Goal: Information Seeking & Learning: Learn about a topic

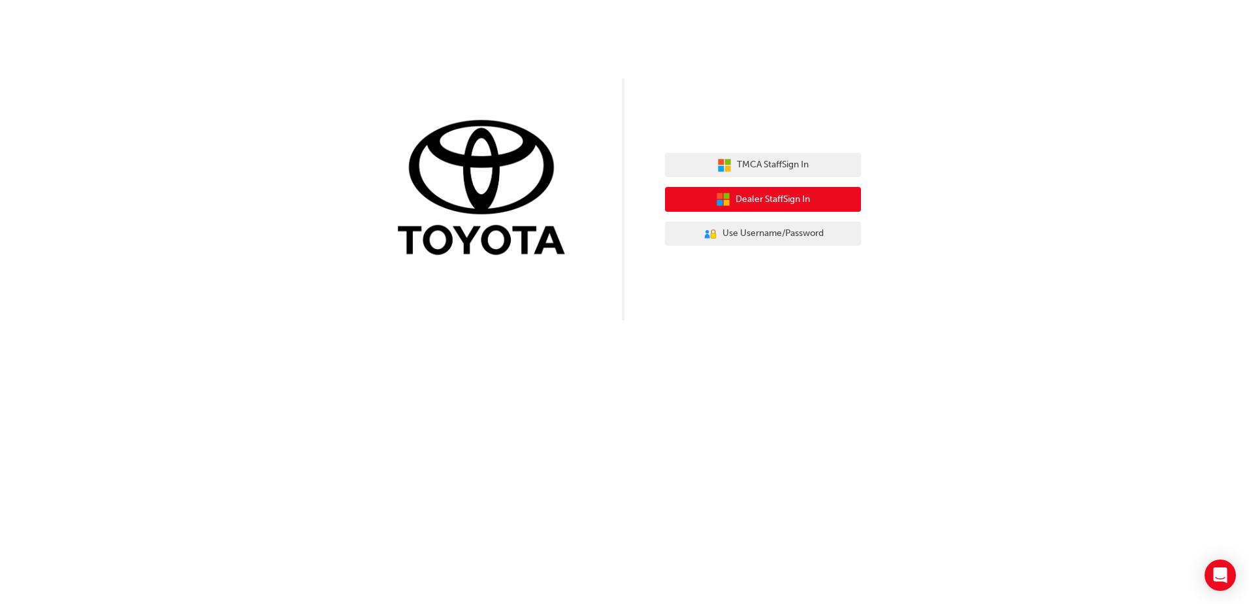
click at [815, 200] on button "Dealer Staff Sign In" at bounding box center [763, 199] width 196 height 25
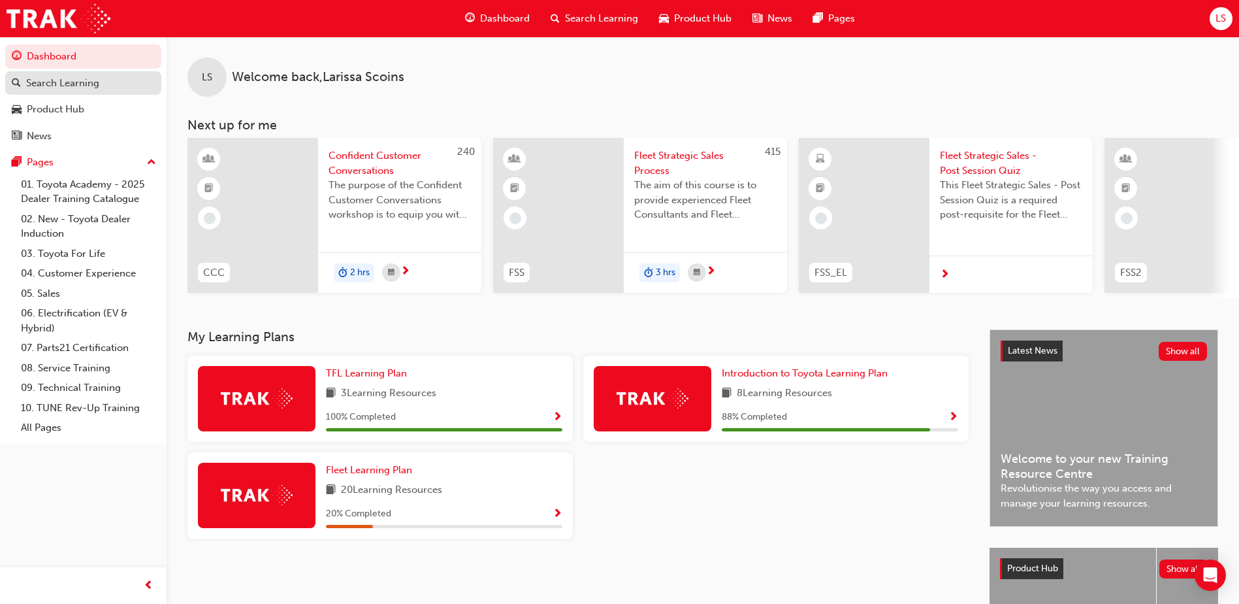
click at [85, 84] on div "Search Learning" at bounding box center [62, 83] width 73 height 15
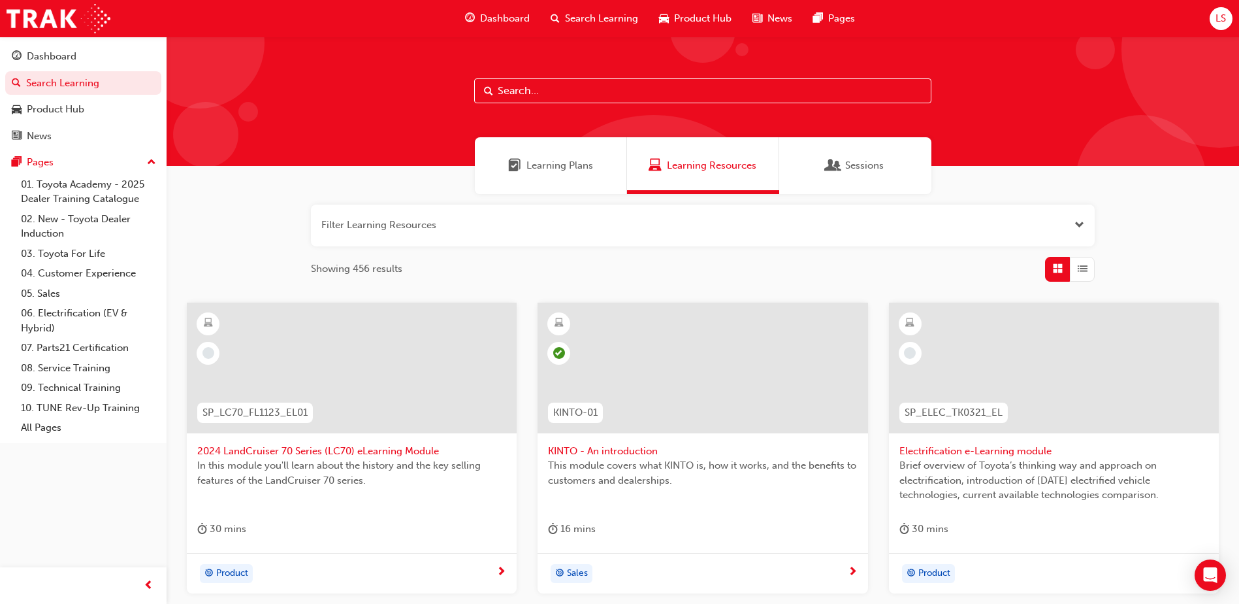
click at [559, 167] on span "Learning Plans" at bounding box center [560, 165] width 67 height 15
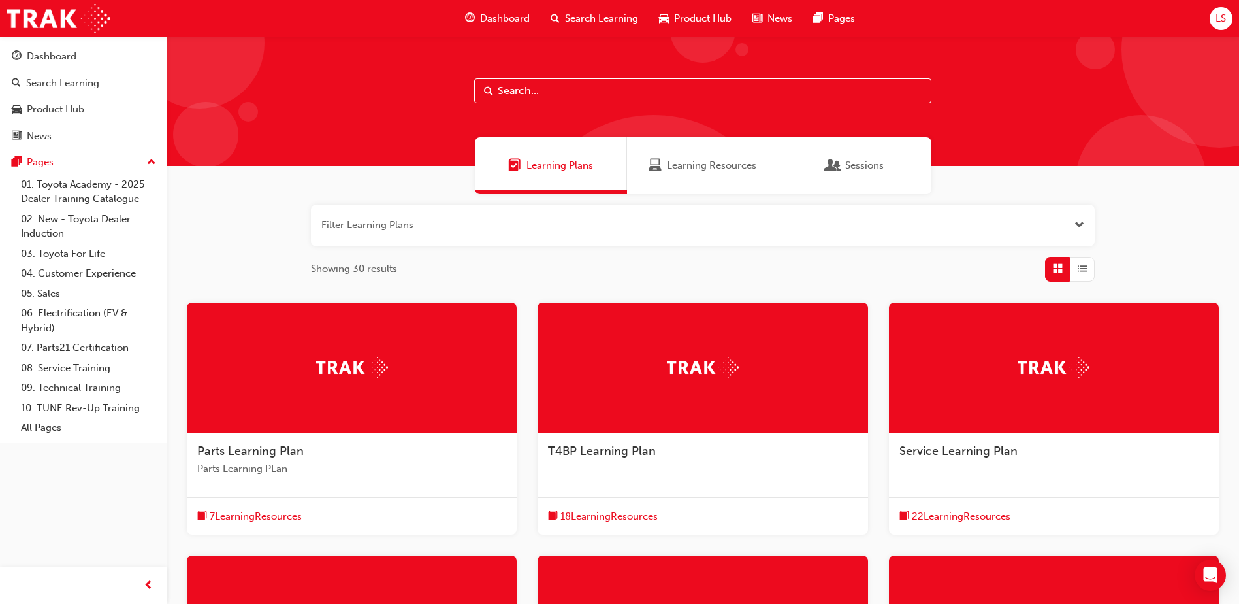
click at [512, 17] on span "Dashboard" at bounding box center [505, 18] width 50 height 15
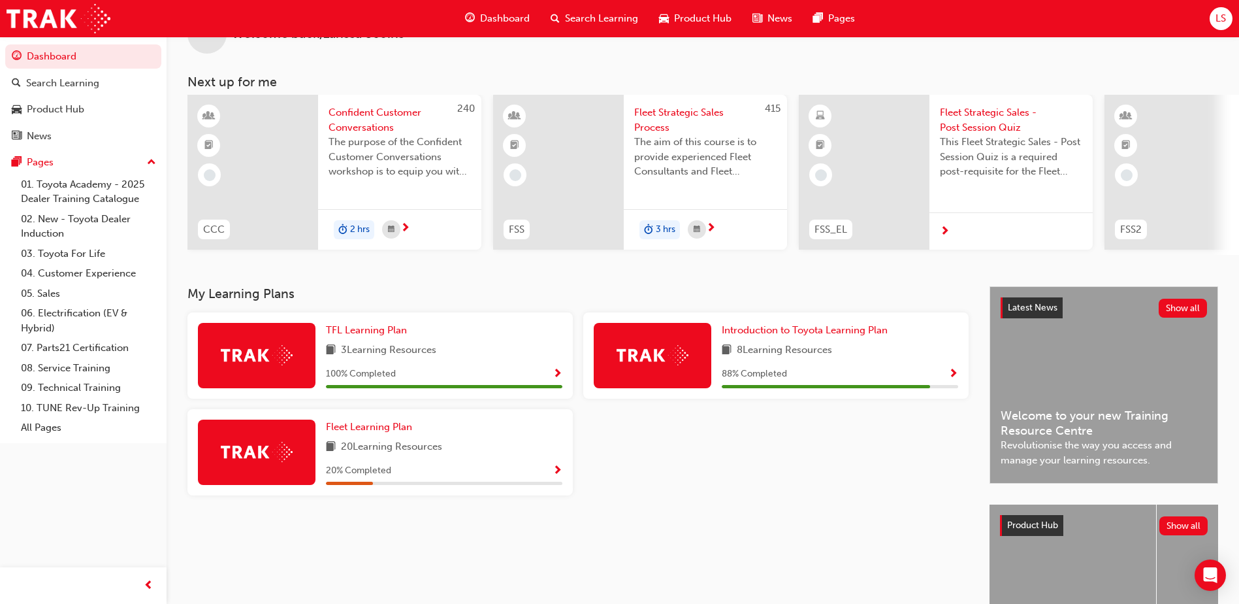
scroll to position [65, 0]
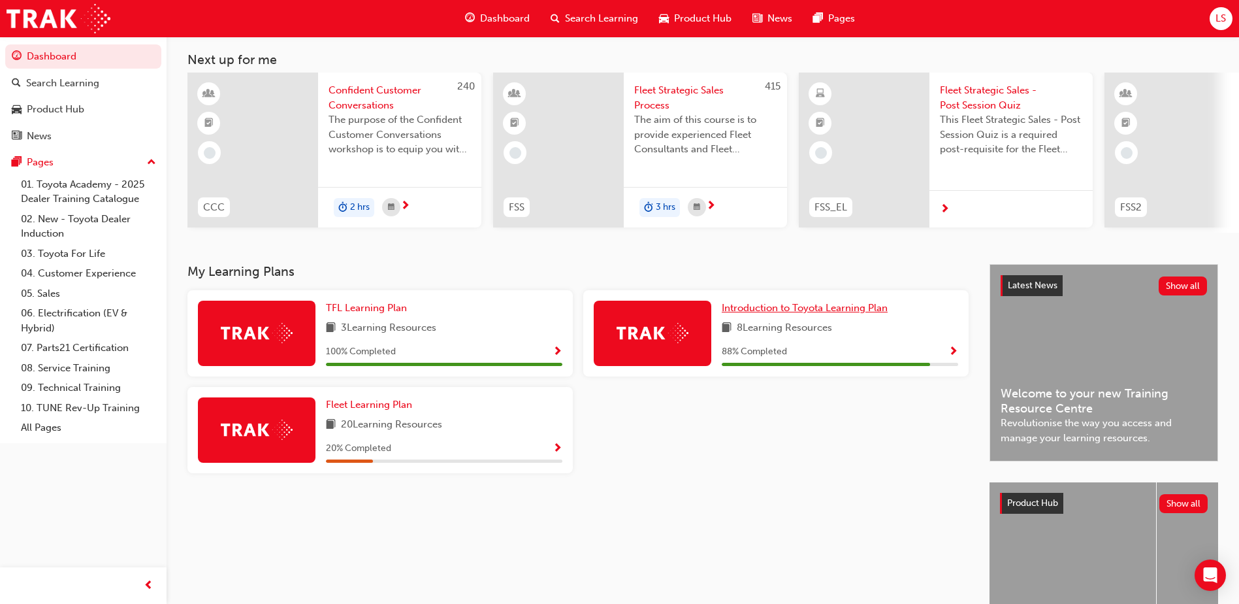
click at [806, 312] on span "Introduction to Toyota Learning Plan" at bounding box center [805, 308] width 166 height 12
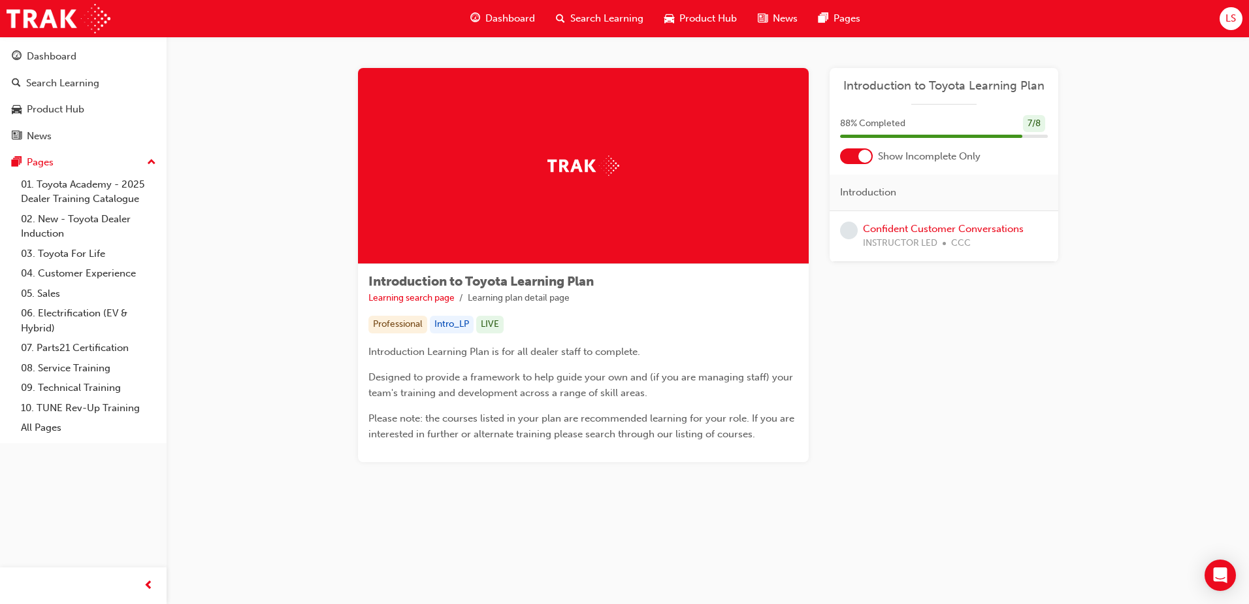
click at [644, 342] on div "Introduction to Toyota Learning Plan Learning search page Learning plan detail …" at bounding box center [583, 363] width 451 height 198
click at [510, 20] on span "Dashboard" at bounding box center [510, 18] width 50 height 15
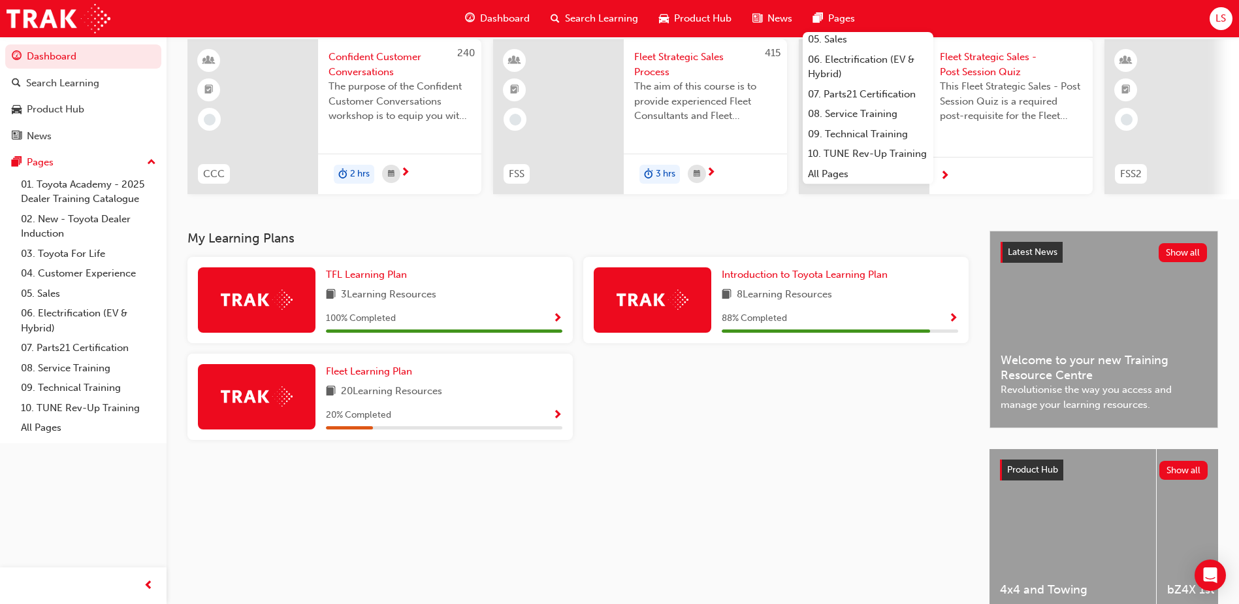
scroll to position [131, 0]
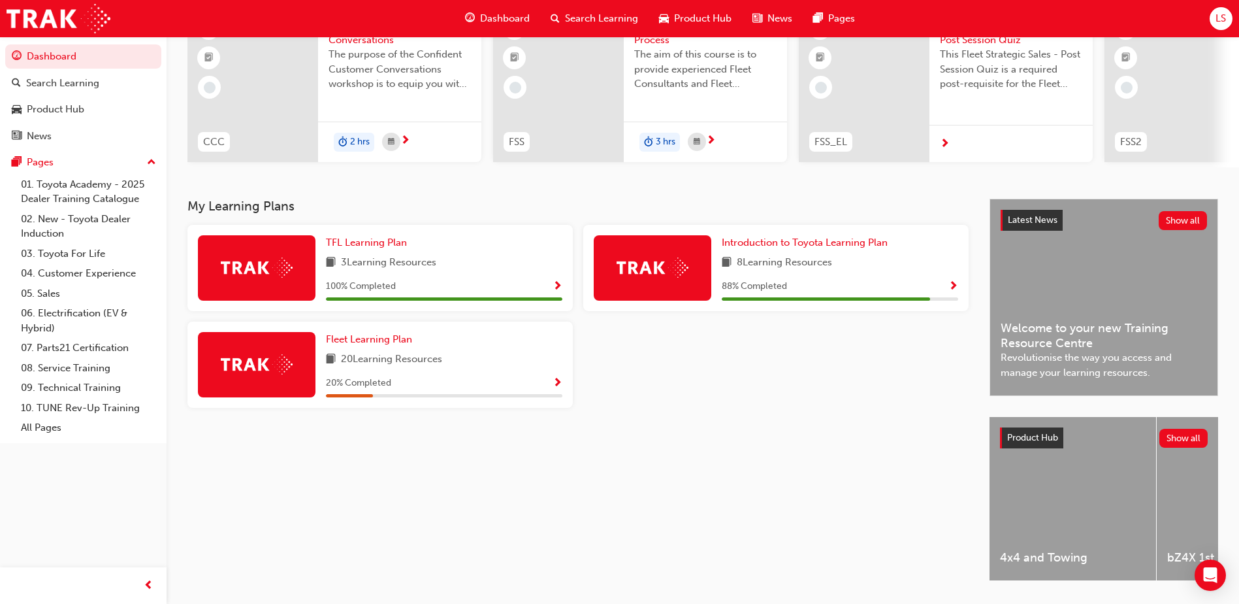
click at [983, 15] on div "Dashboard Search Learning Product Hub News Pages LS" at bounding box center [619, 18] width 1239 height 37
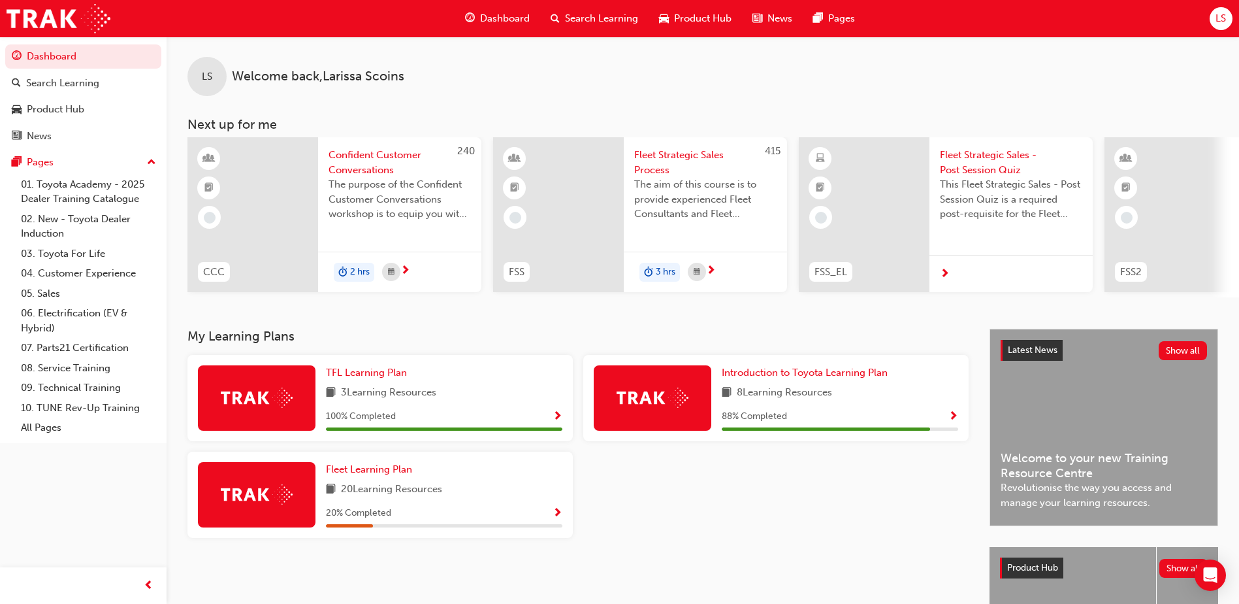
scroll to position [0, 0]
click at [1215, 20] on div "LS" at bounding box center [1221, 18] width 23 height 23
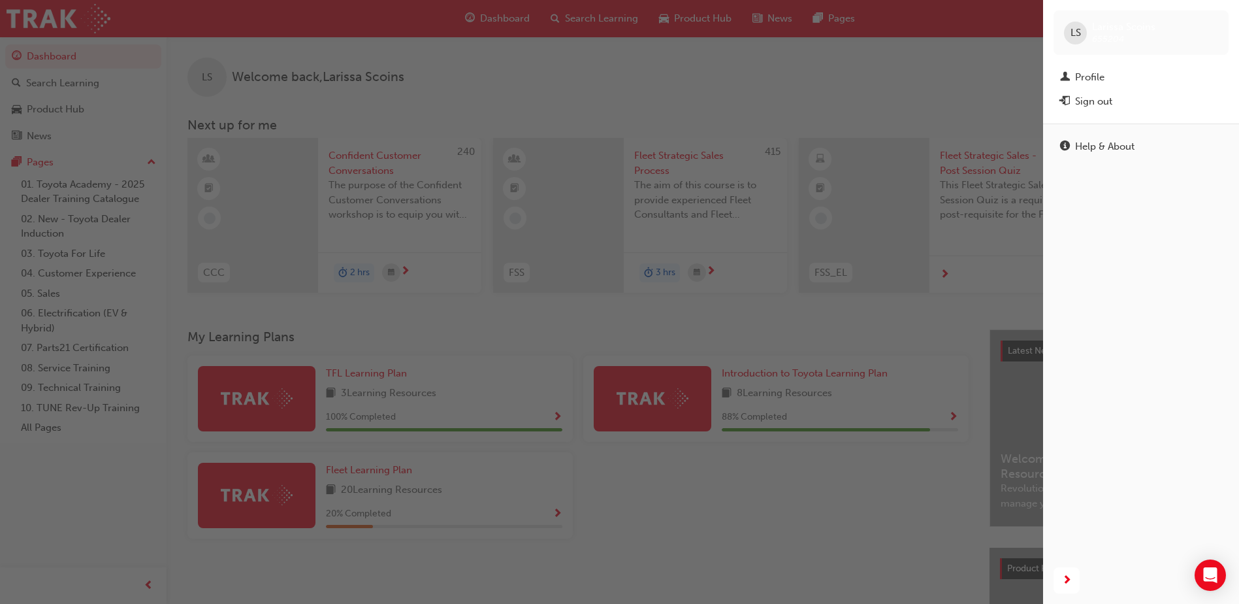
click at [929, 33] on div "button" at bounding box center [521, 302] width 1043 height 604
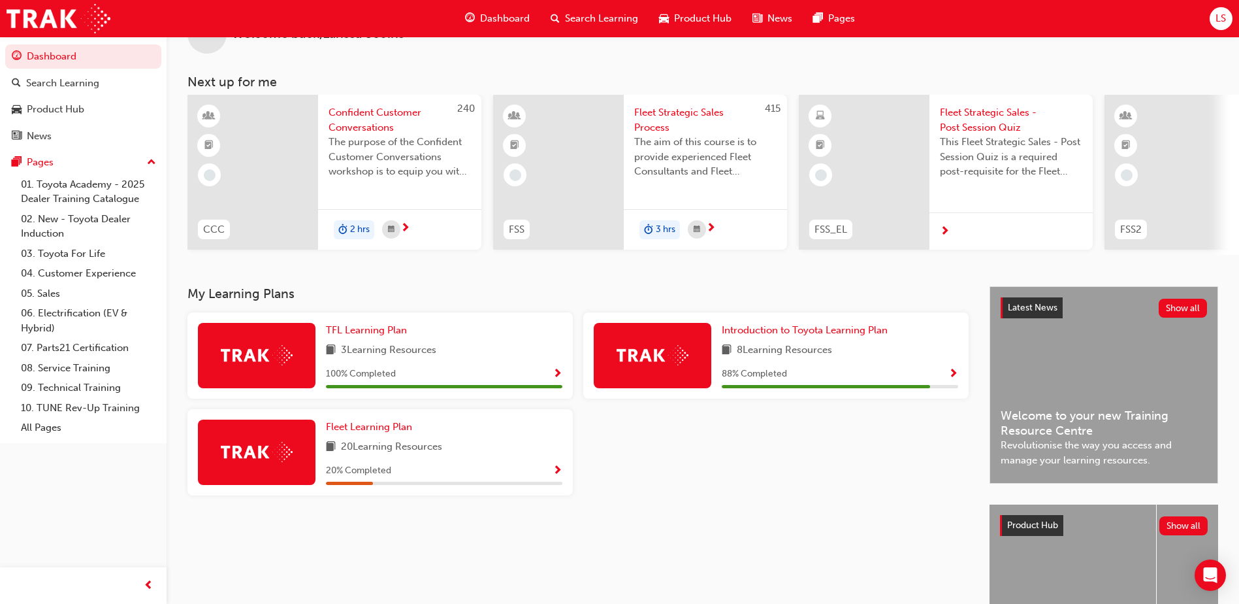
scroll to position [65, 0]
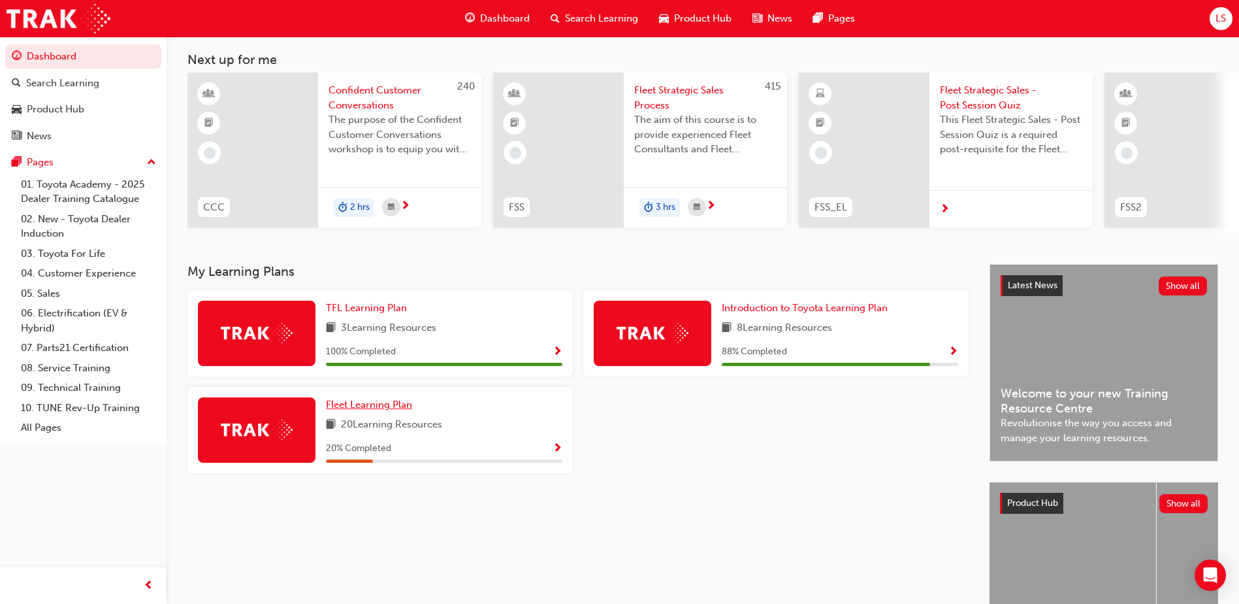
click at [361, 410] on span "Fleet Learning Plan" at bounding box center [369, 405] width 86 height 12
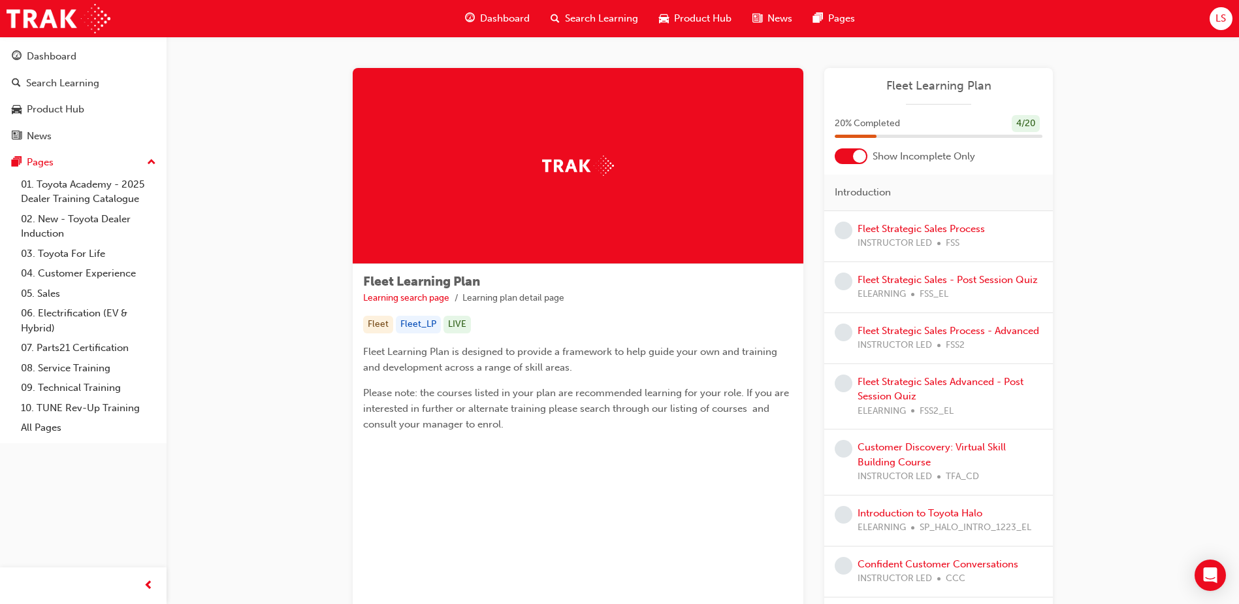
click at [613, 17] on span "Search Learning" at bounding box center [601, 18] width 73 height 15
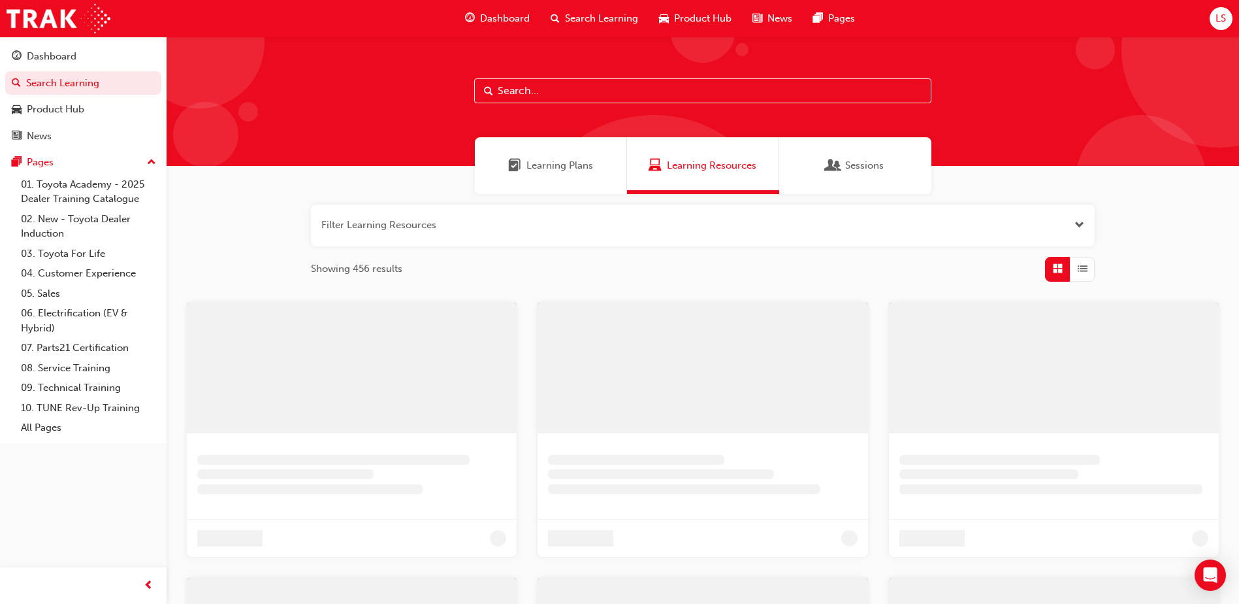
click at [512, 93] on input "text" at bounding box center [702, 90] width 457 height 25
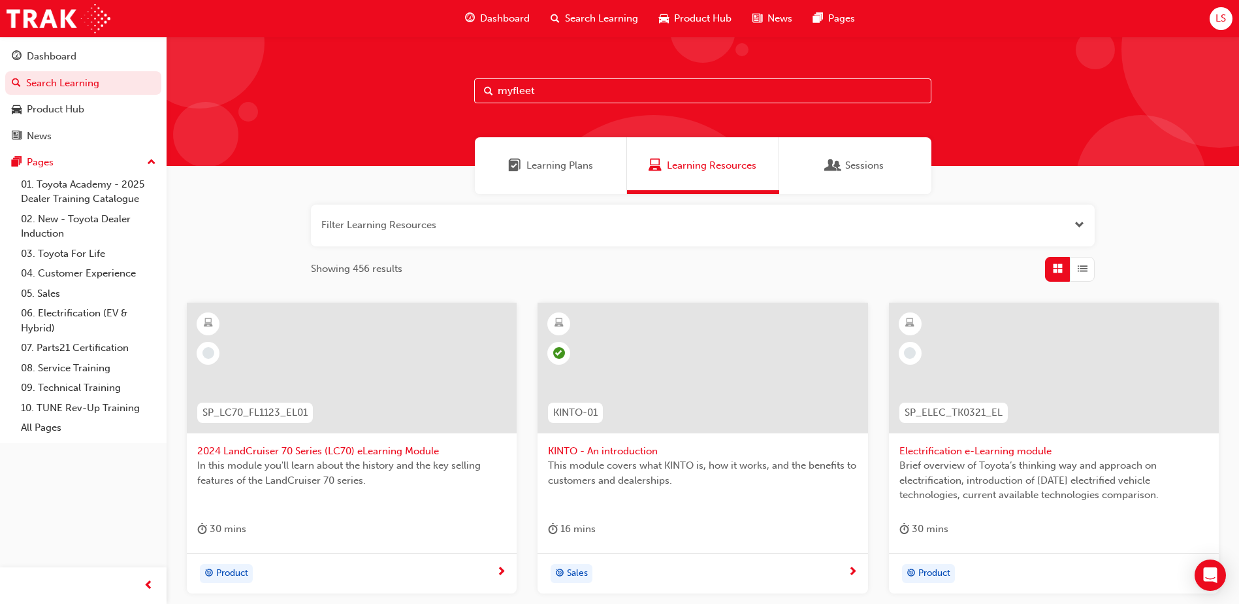
type input "myfleet"
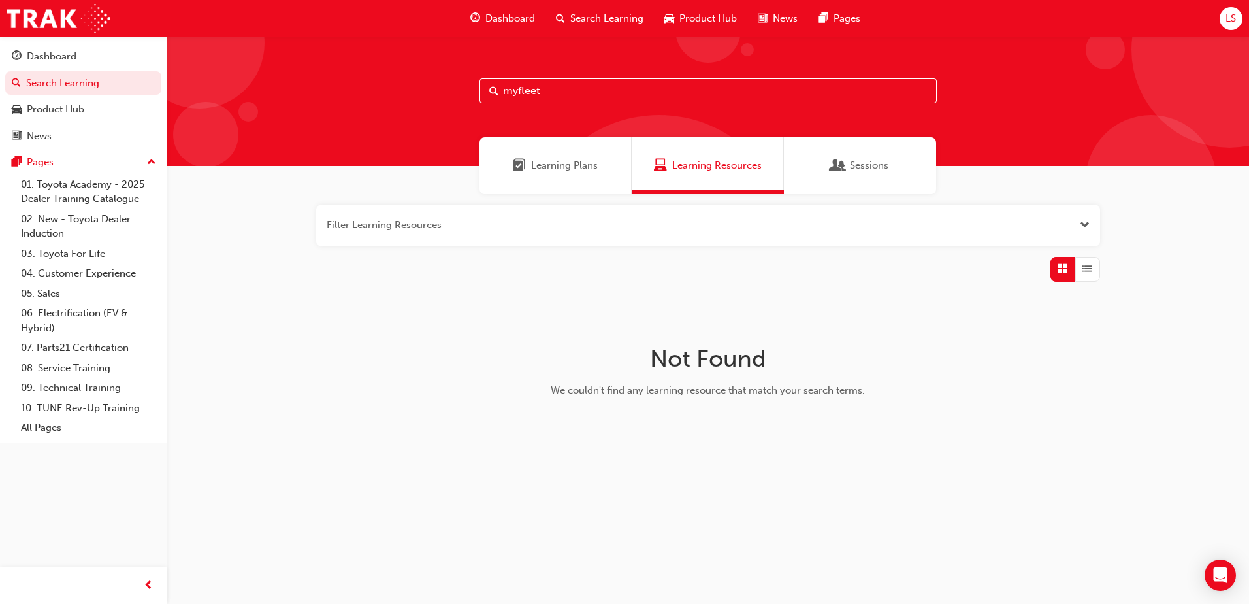
click at [554, 163] on span "Learning Plans" at bounding box center [564, 165] width 67 height 15
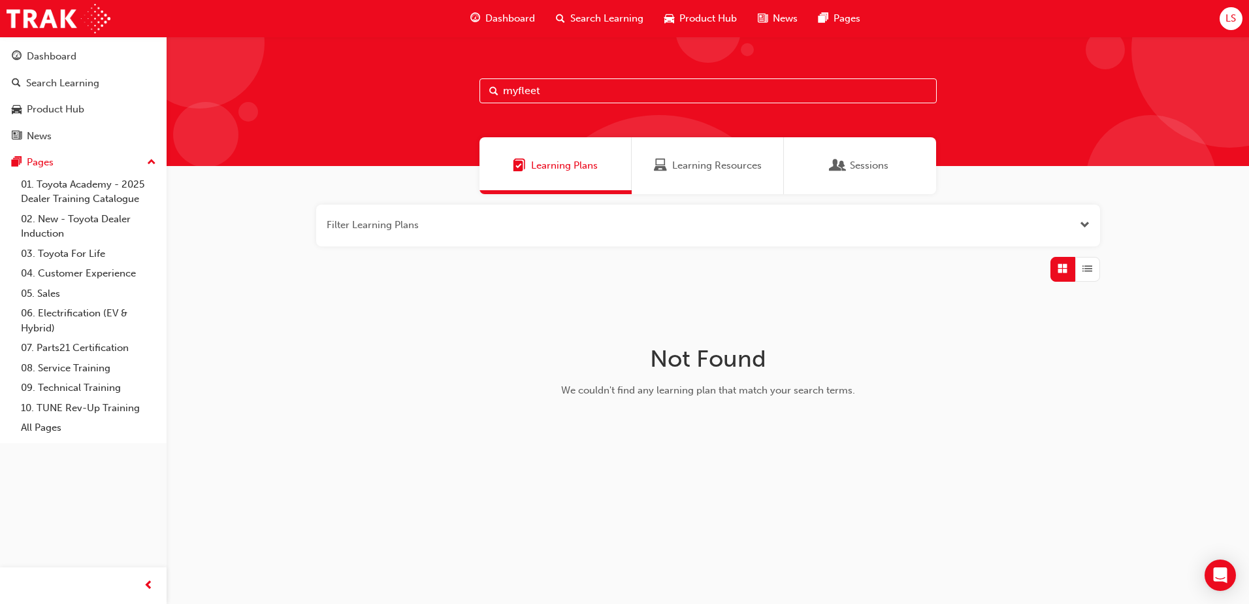
click at [884, 161] on span "Sessions" at bounding box center [869, 165] width 39 height 15
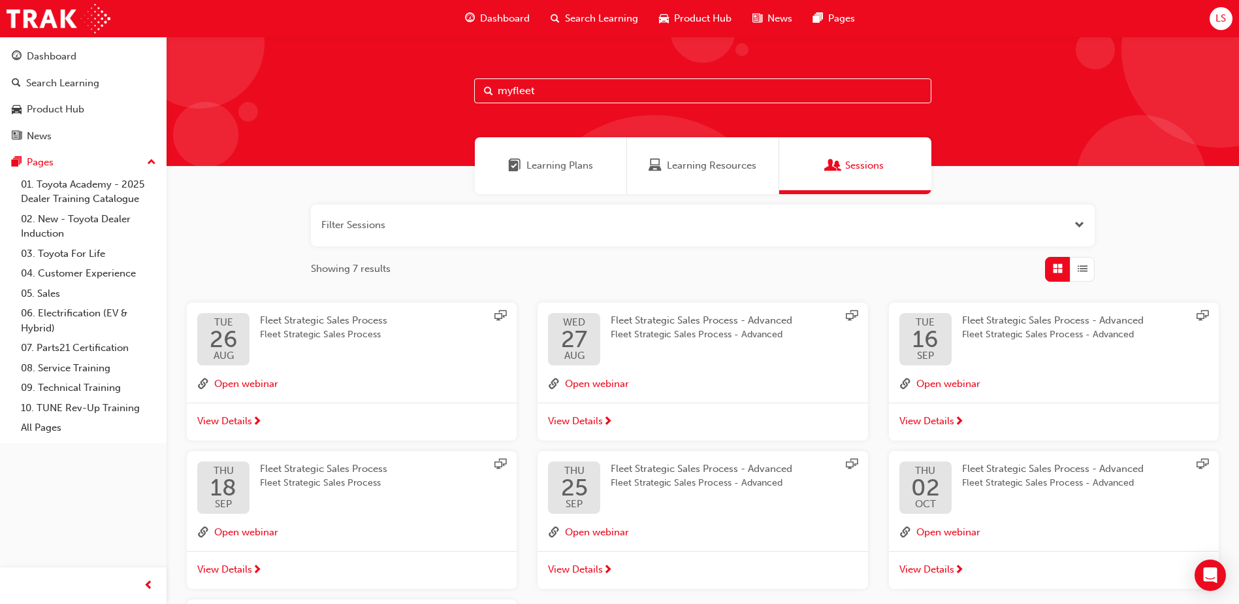
click at [709, 147] on div "Learning Resources" at bounding box center [703, 165] width 152 height 57
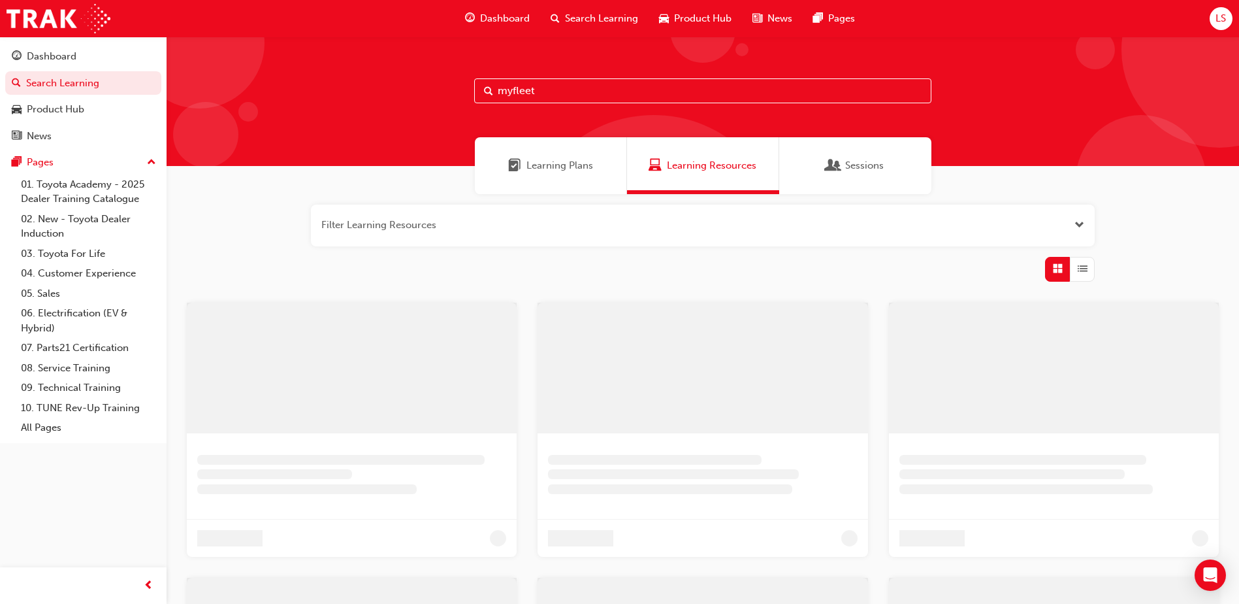
click at [566, 161] on span "Learning Plans" at bounding box center [560, 165] width 67 height 15
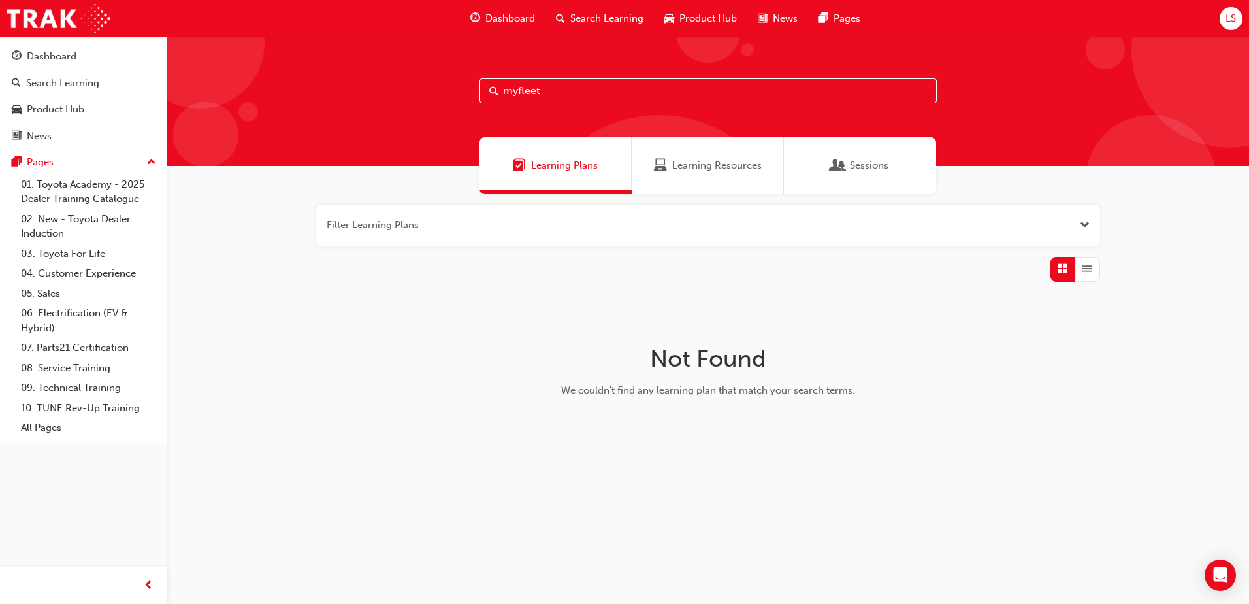
click at [695, 157] on div "Learning Resources" at bounding box center [708, 165] width 152 height 57
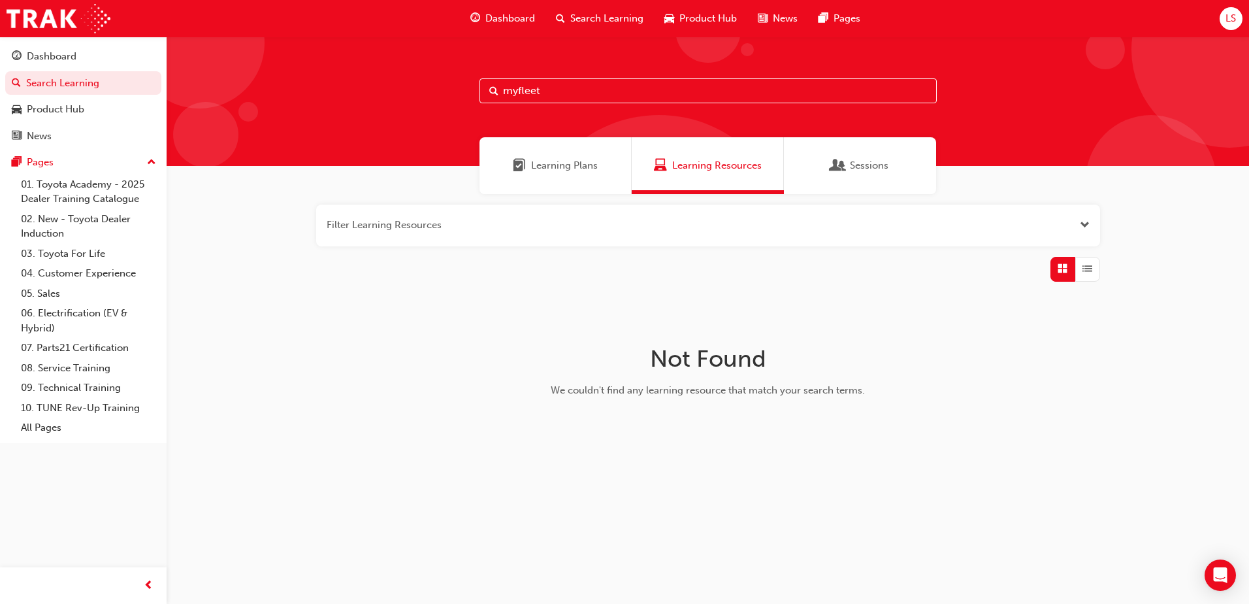
click at [508, 15] on span "Dashboard" at bounding box center [510, 18] width 50 height 15
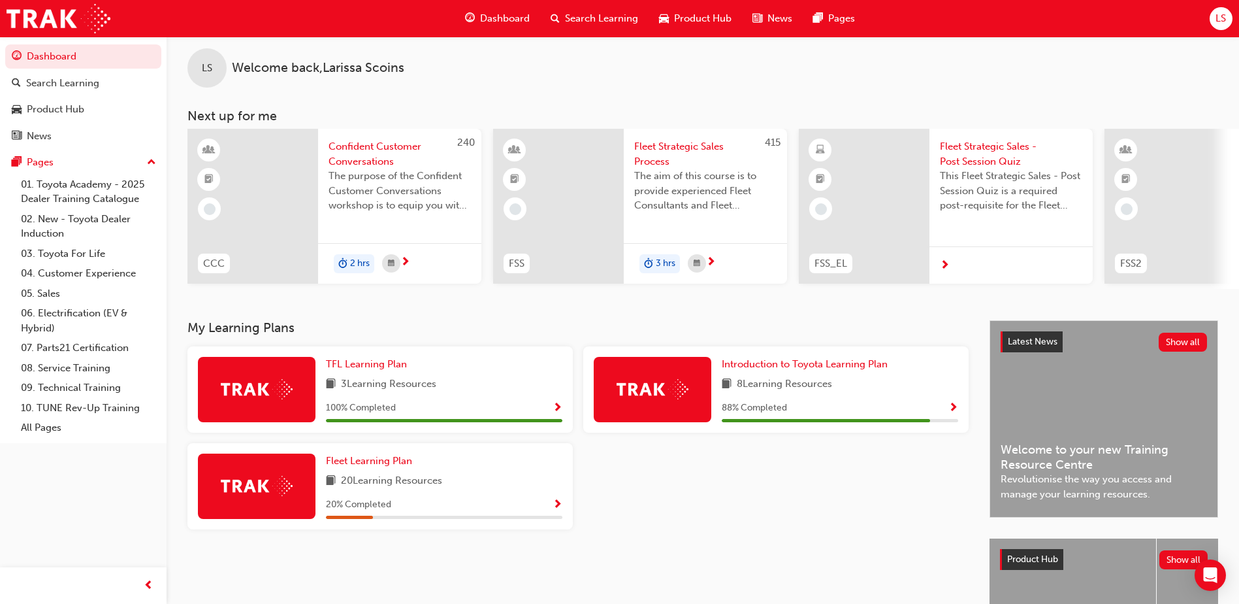
scroll to position [65, 0]
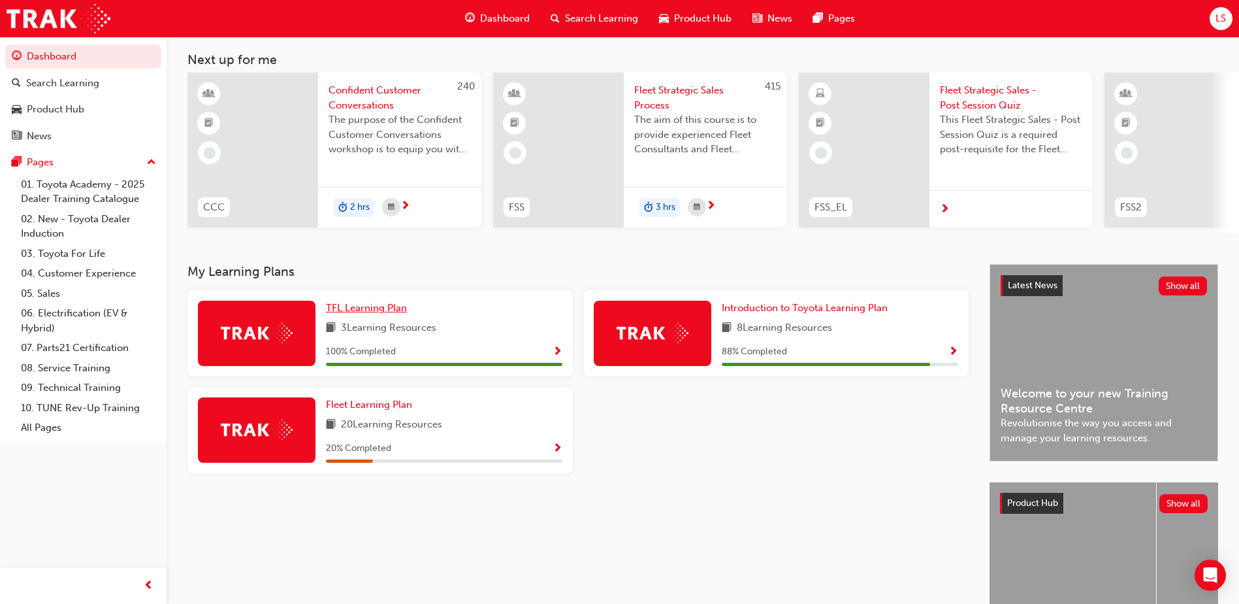
click at [372, 314] on span "TFL Learning Plan" at bounding box center [366, 308] width 81 height 12
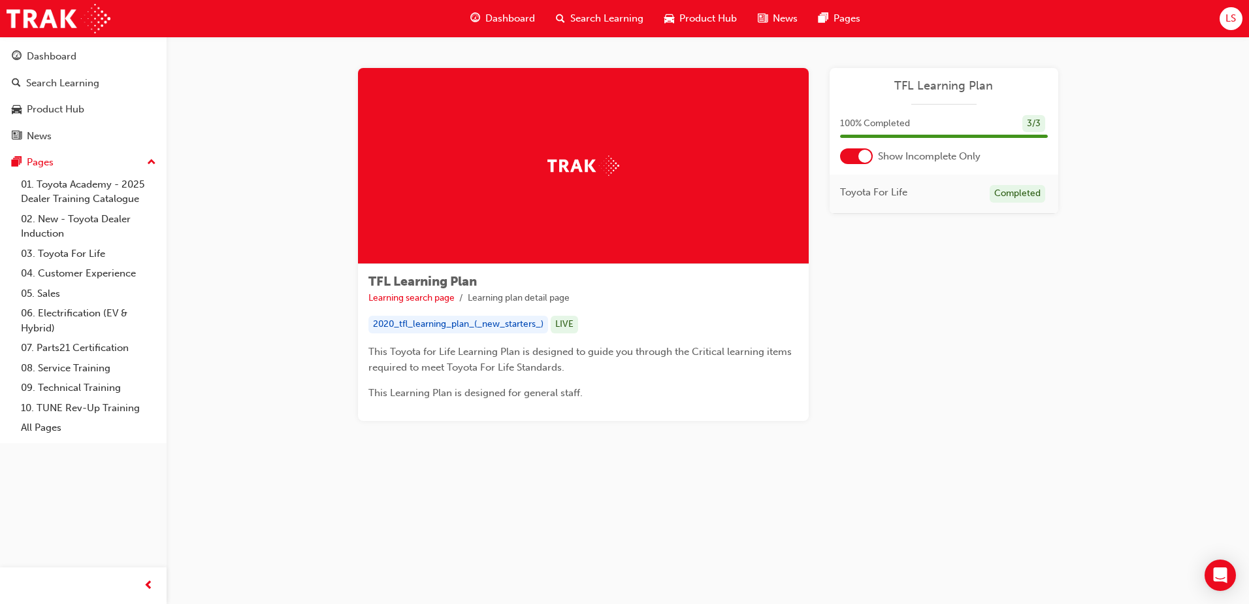
click at [505, 14] on span "Dashboard" at bounding box center [510, 18] width 50 height 15
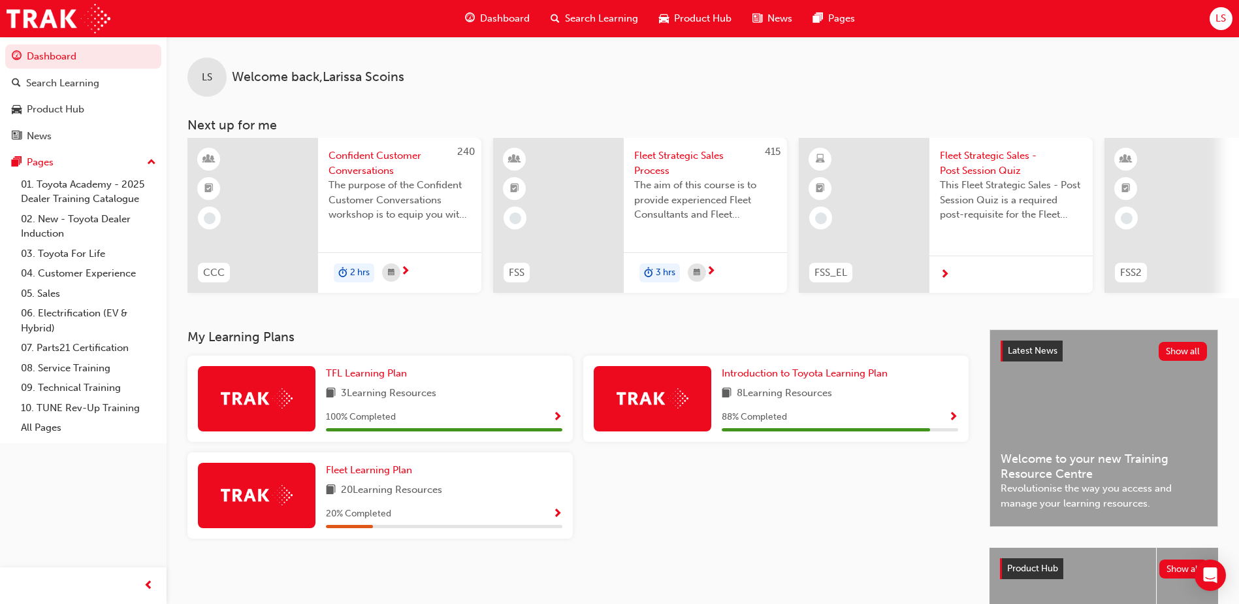
click at [951, 421] on span "Show Progress" at bounding box center [954, 418] width 10 height 12
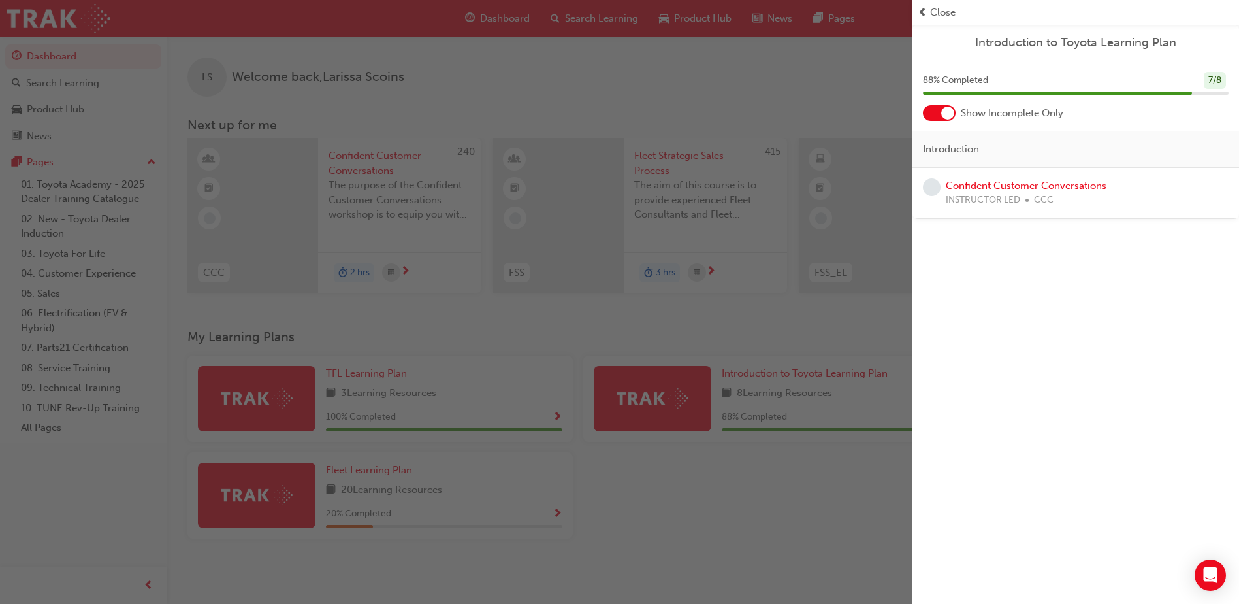
click at [1030, 186] on link "Confident Customer Conversations" at bounding box center [1026, 186] width 161 height 12
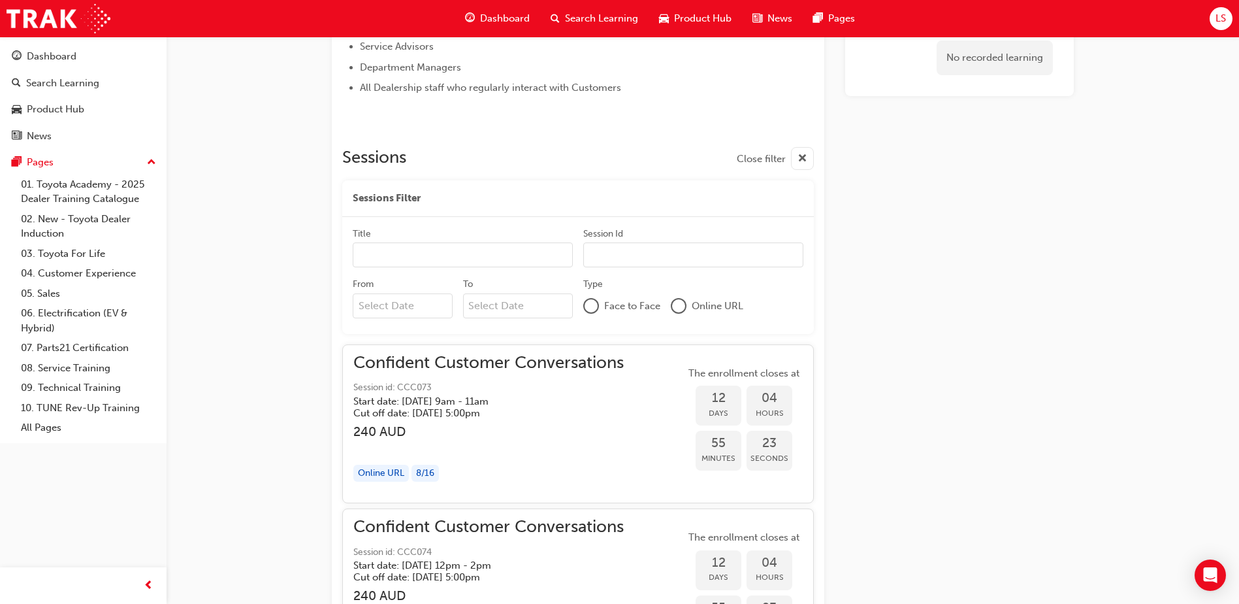
scroll to position [665, 0]
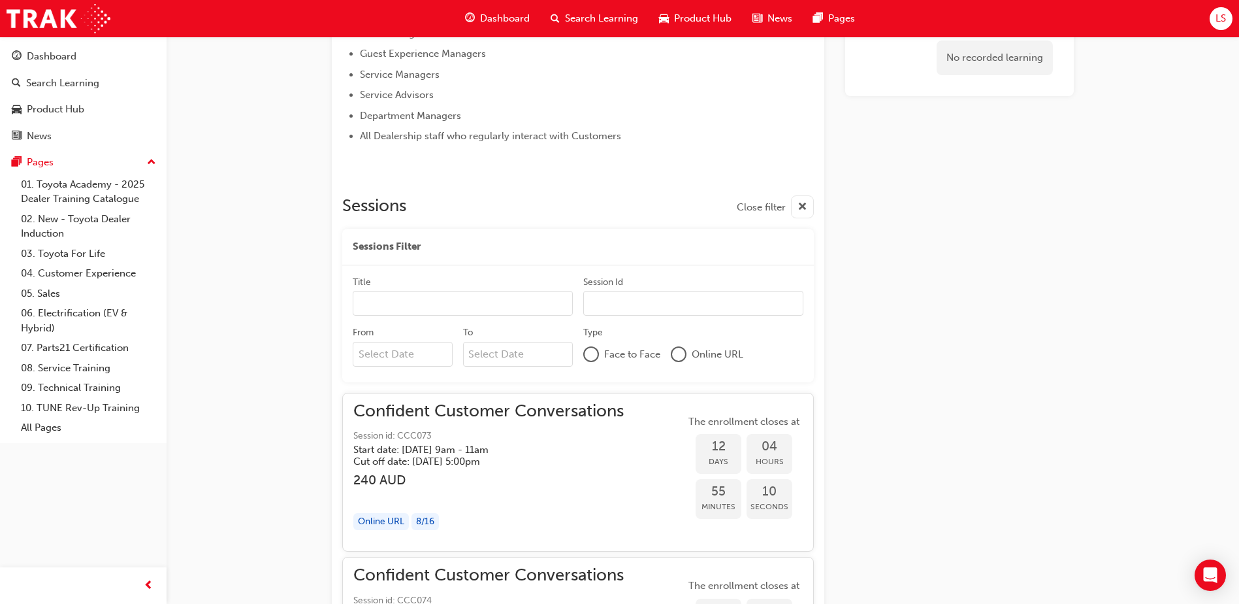
click at [496, 19] on span "Dashboard" at bounding box center [505, 18] width 50 height 15
